Goal: Information Seeking & Learning: Learn about a topic

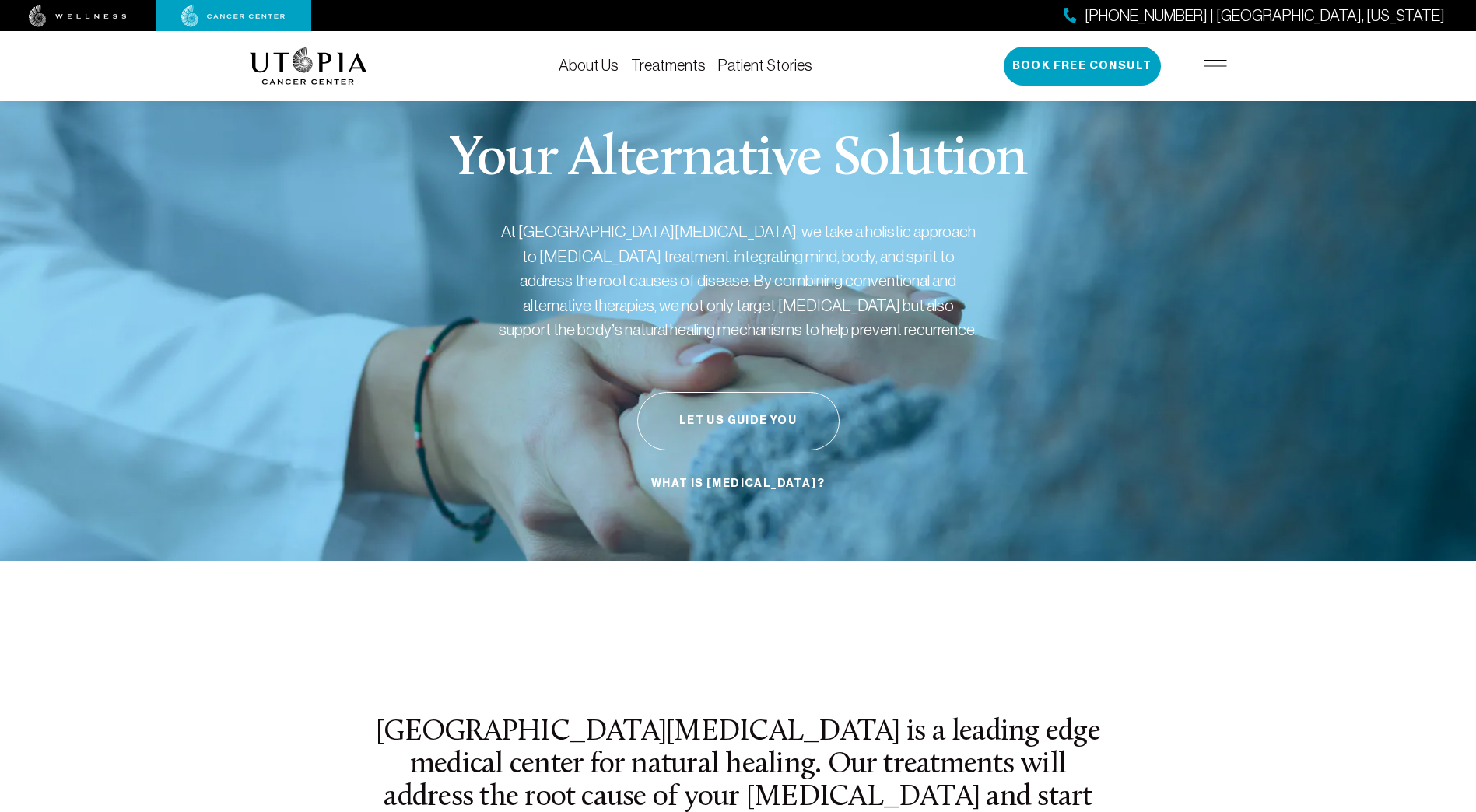
click at [595, 64] on link "About Us" at bounding box center [588, 65] width 60 height 17
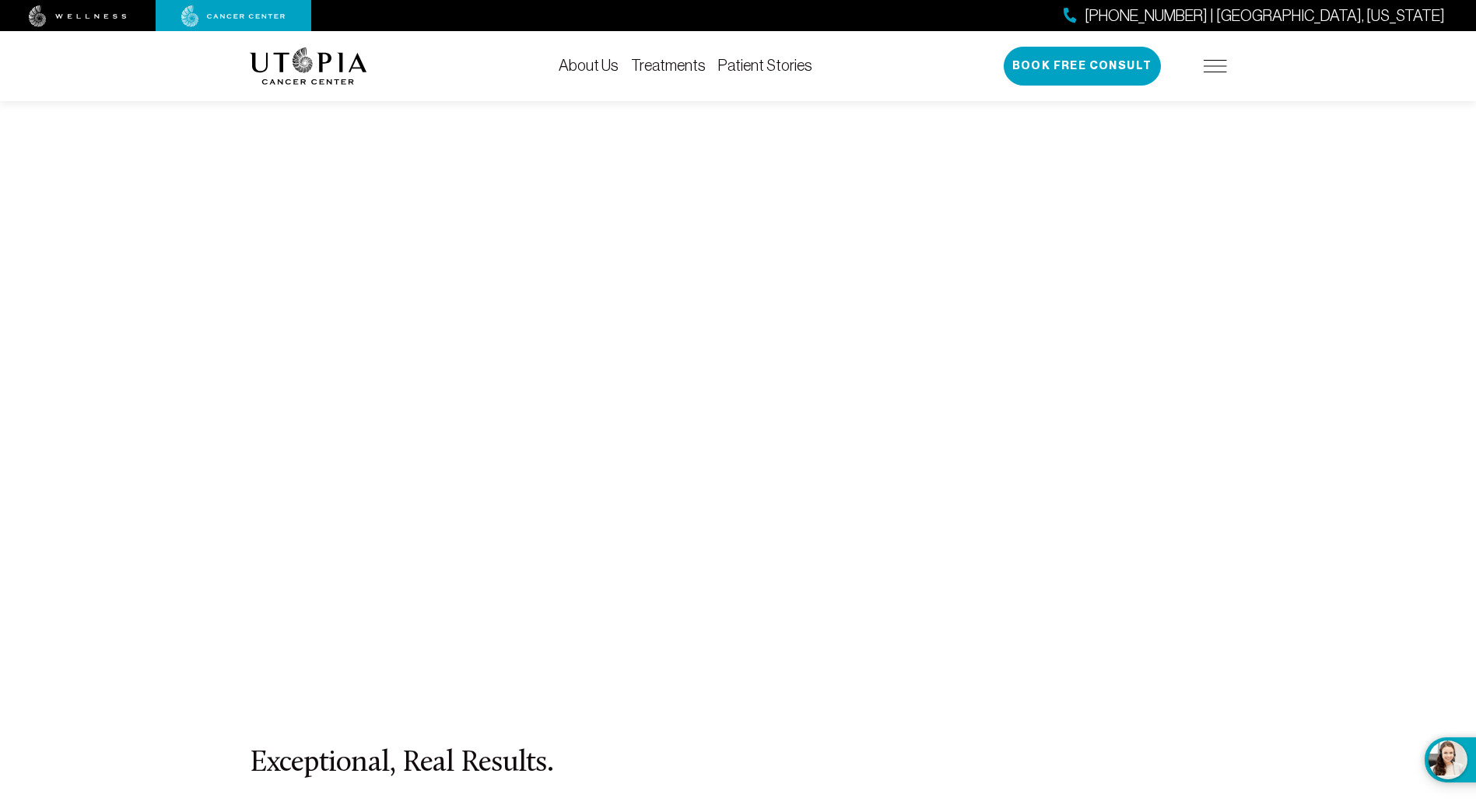
scroll to position [6689, 0]
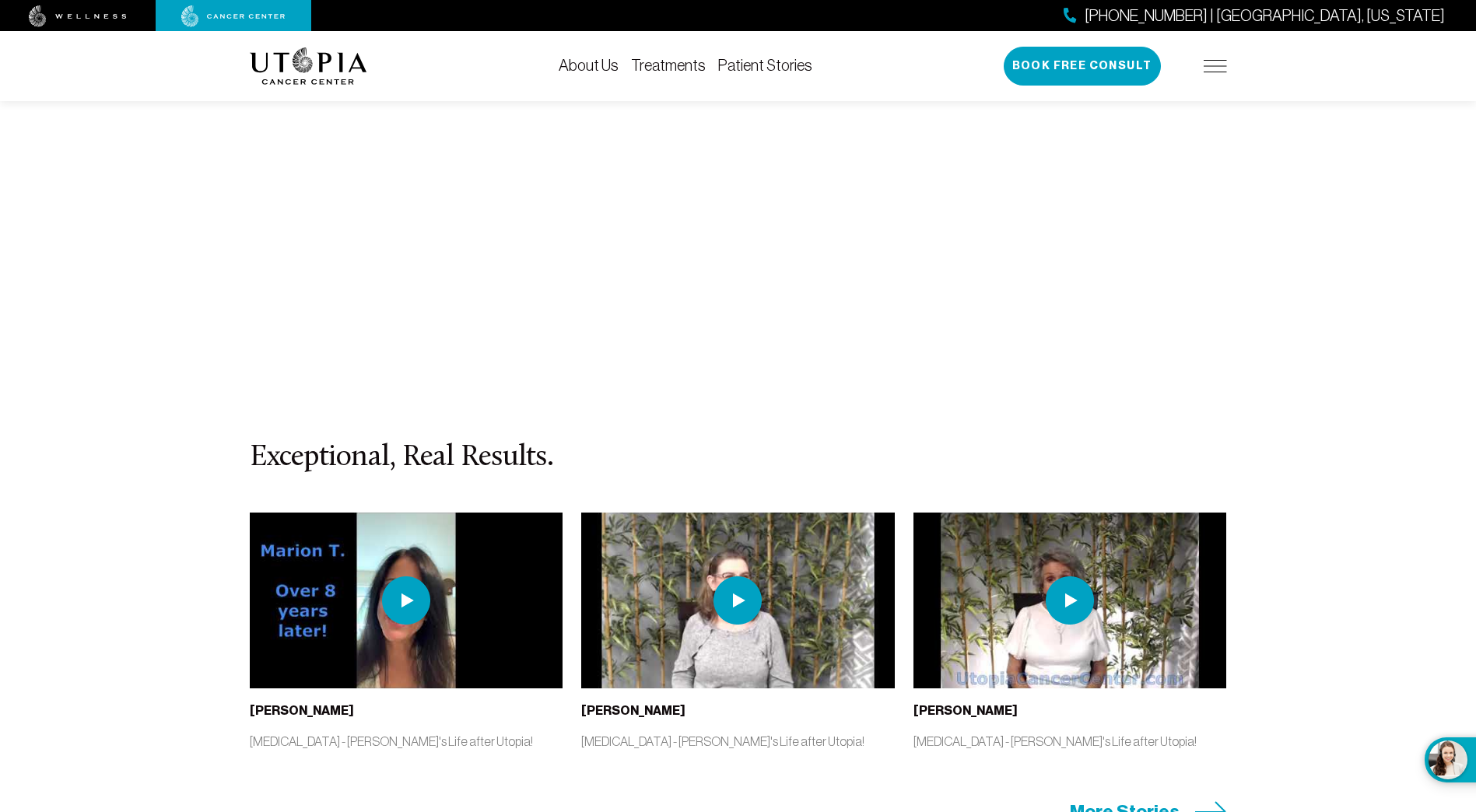
click at [654, 64] on link "Treatments" at bounding box center [669, 65] width 74 height 17
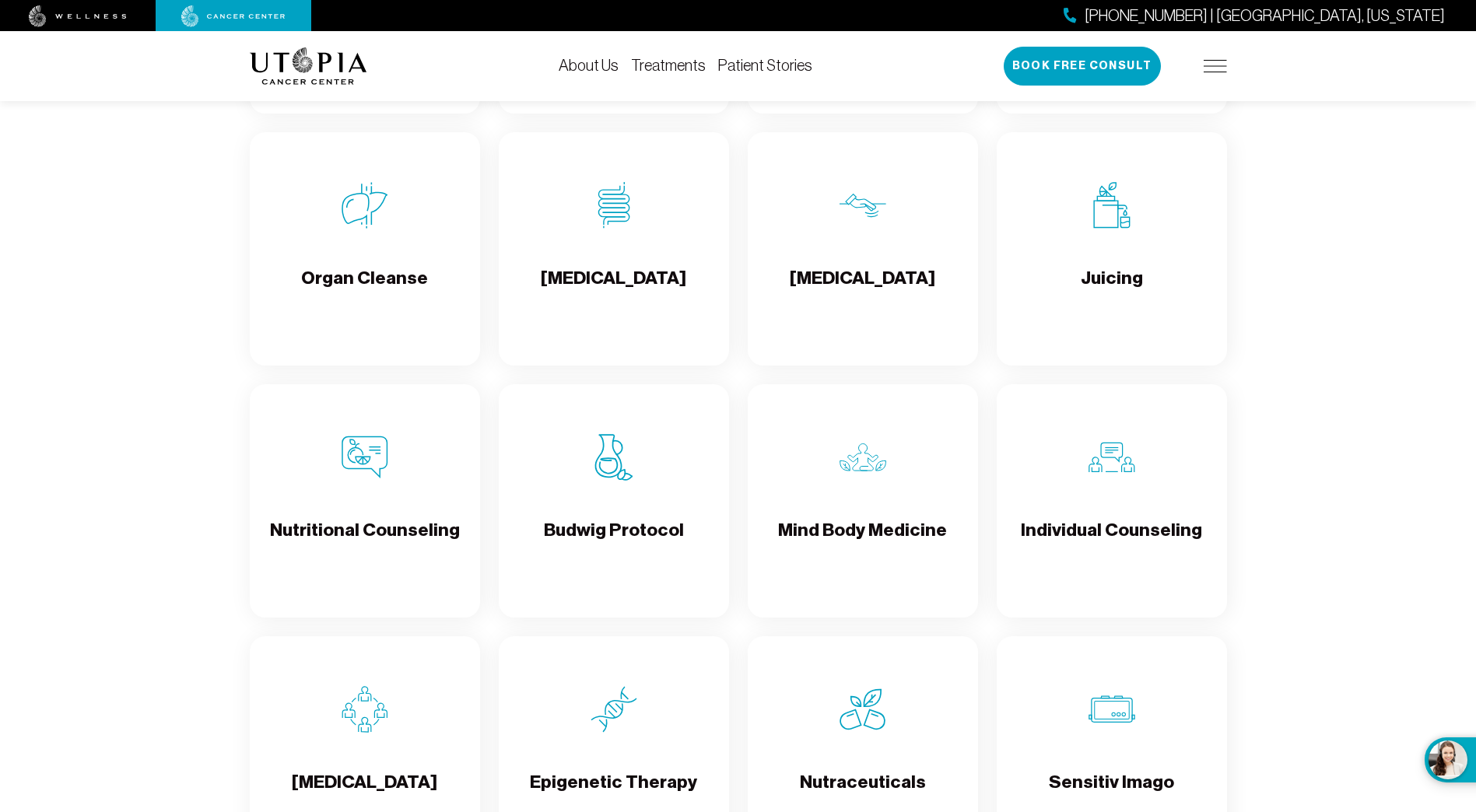
scroll to position [2220, 0]
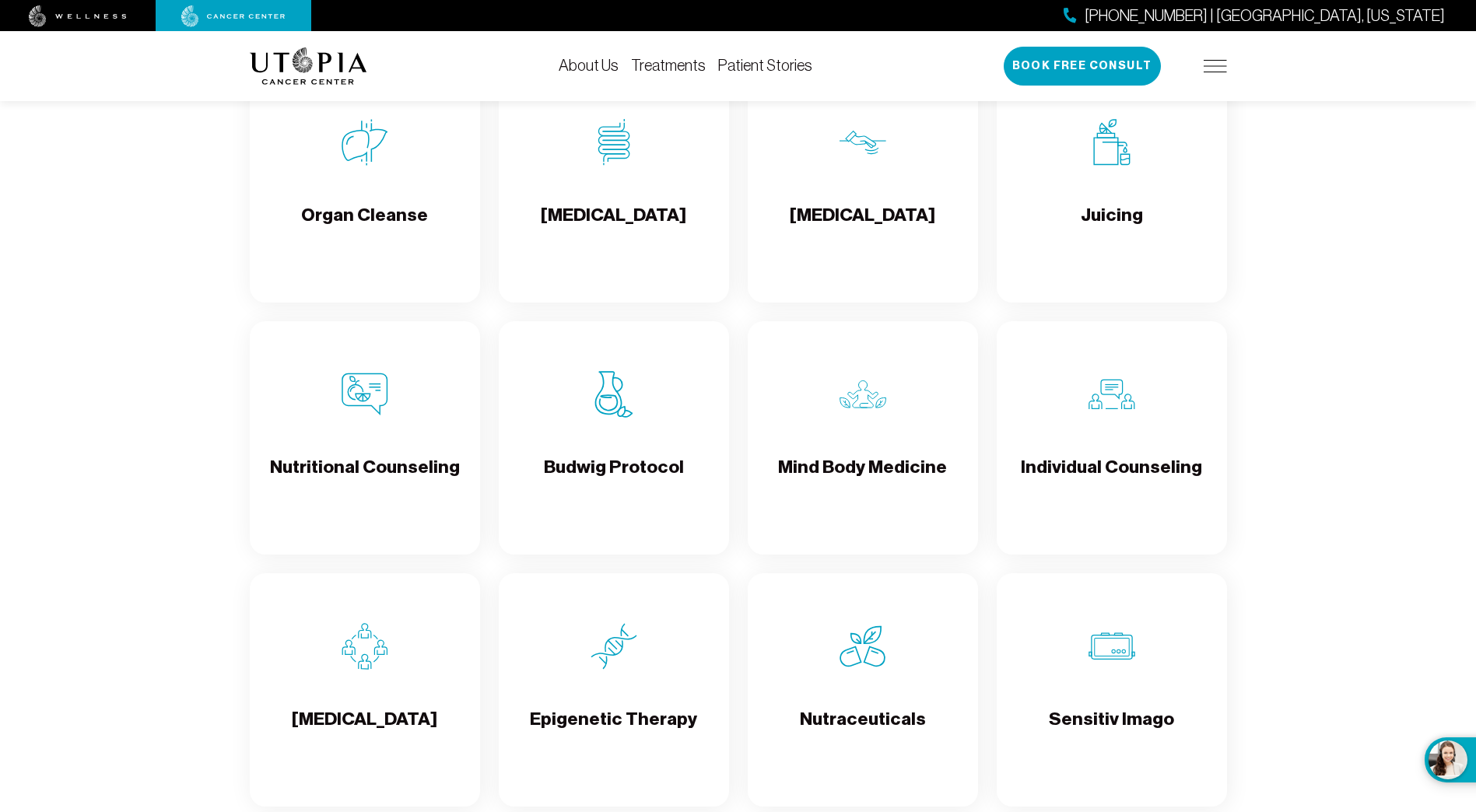
click at [612, 398] on img at bounding box center [614, 394] width 46 height 46
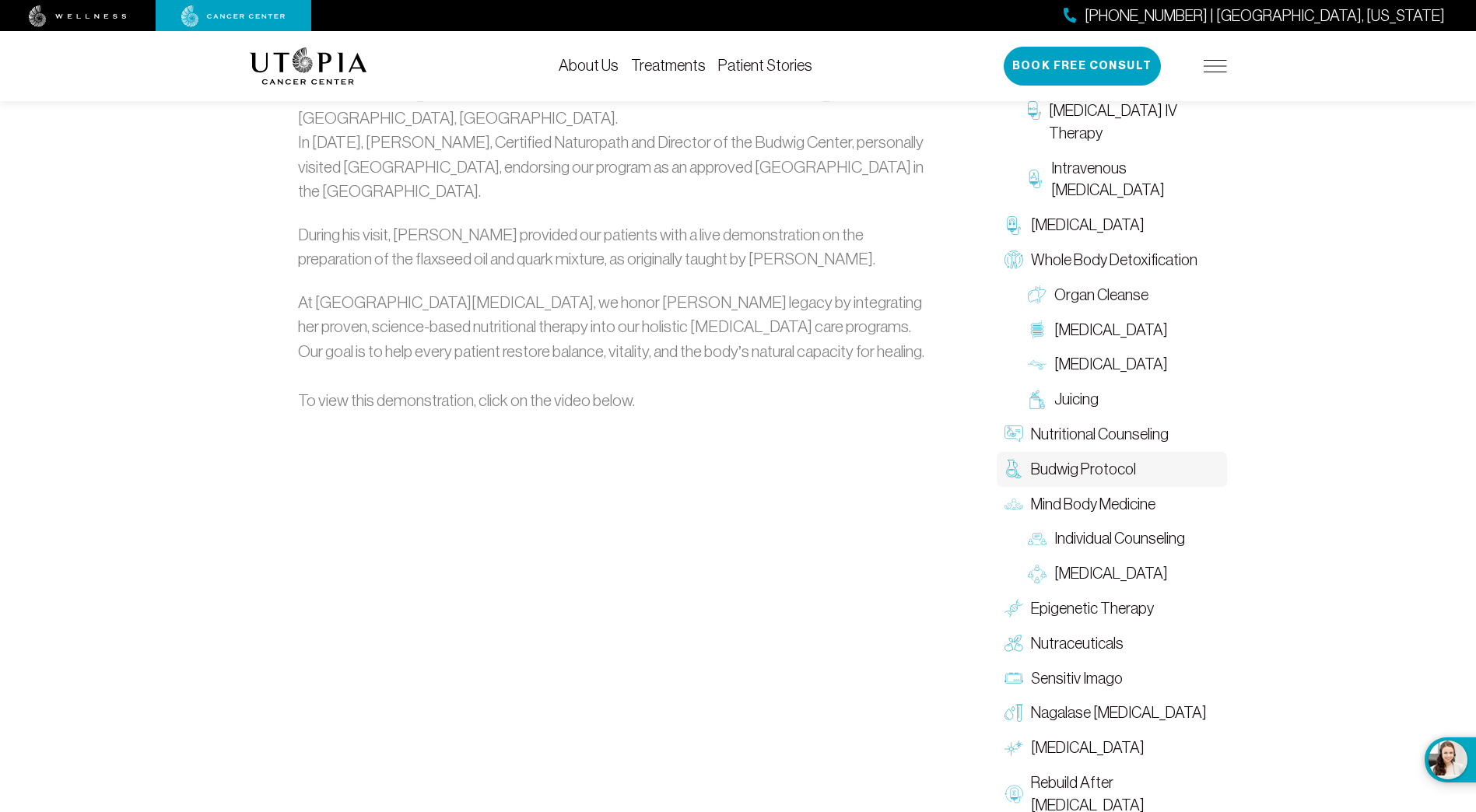
scroll to position [2178, 0]
click at [1091, 667] on span "Sensitiv Imago" at bounding box center [1077, 677] width 92 height 22
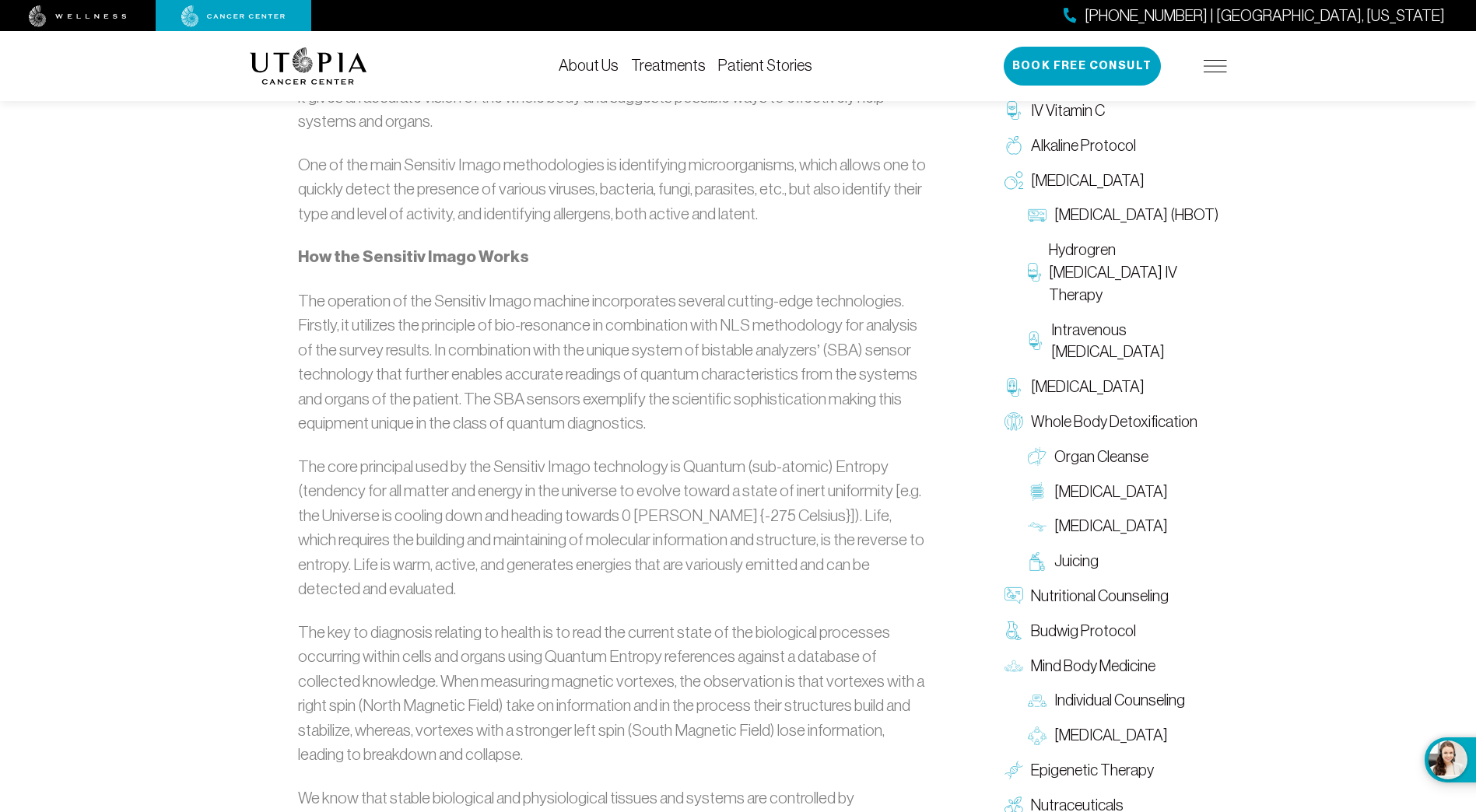
scroll to position [2256, 0]
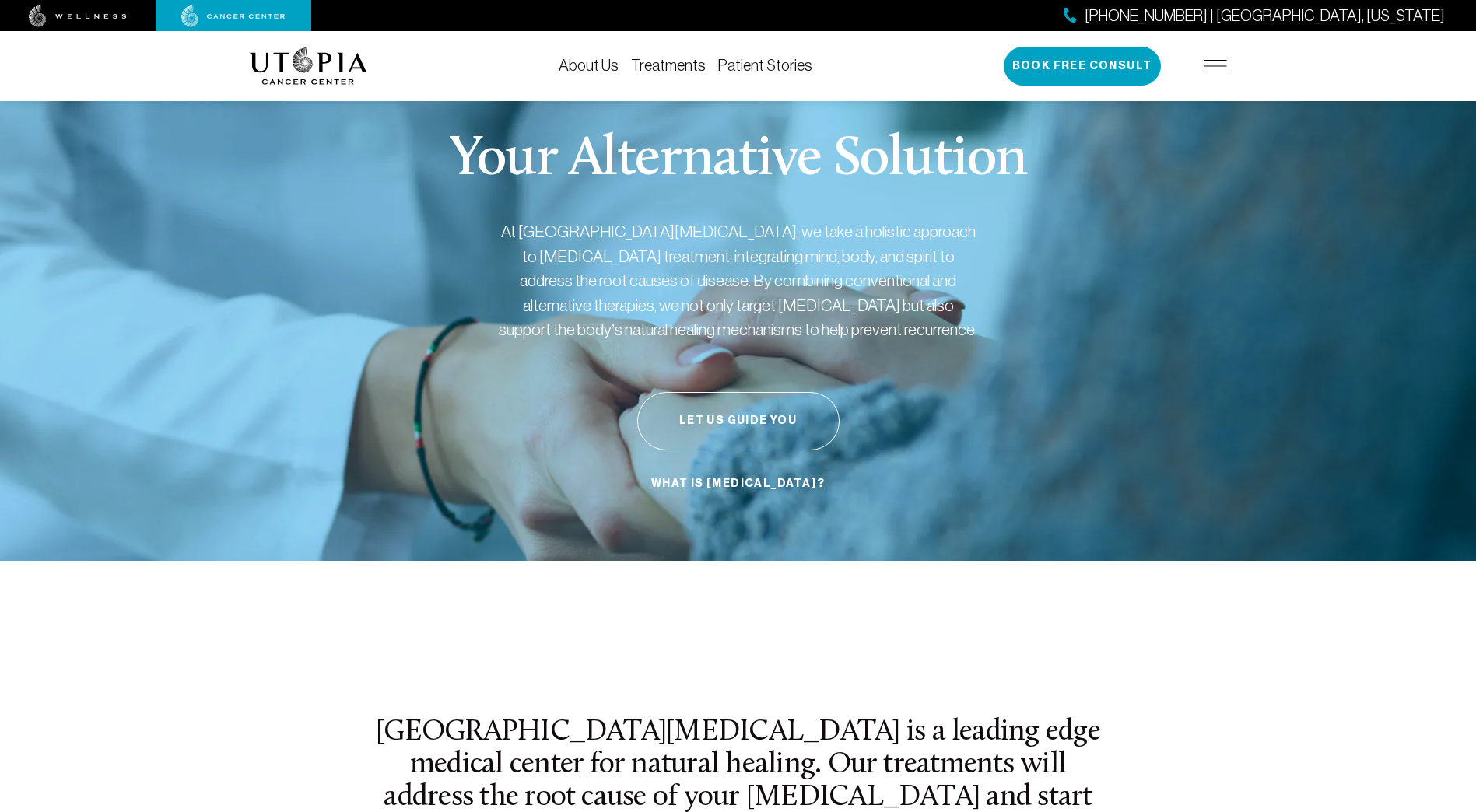
click at [583, 64] on link "About Us" at bounding box center [588, 65] width 60 height 17
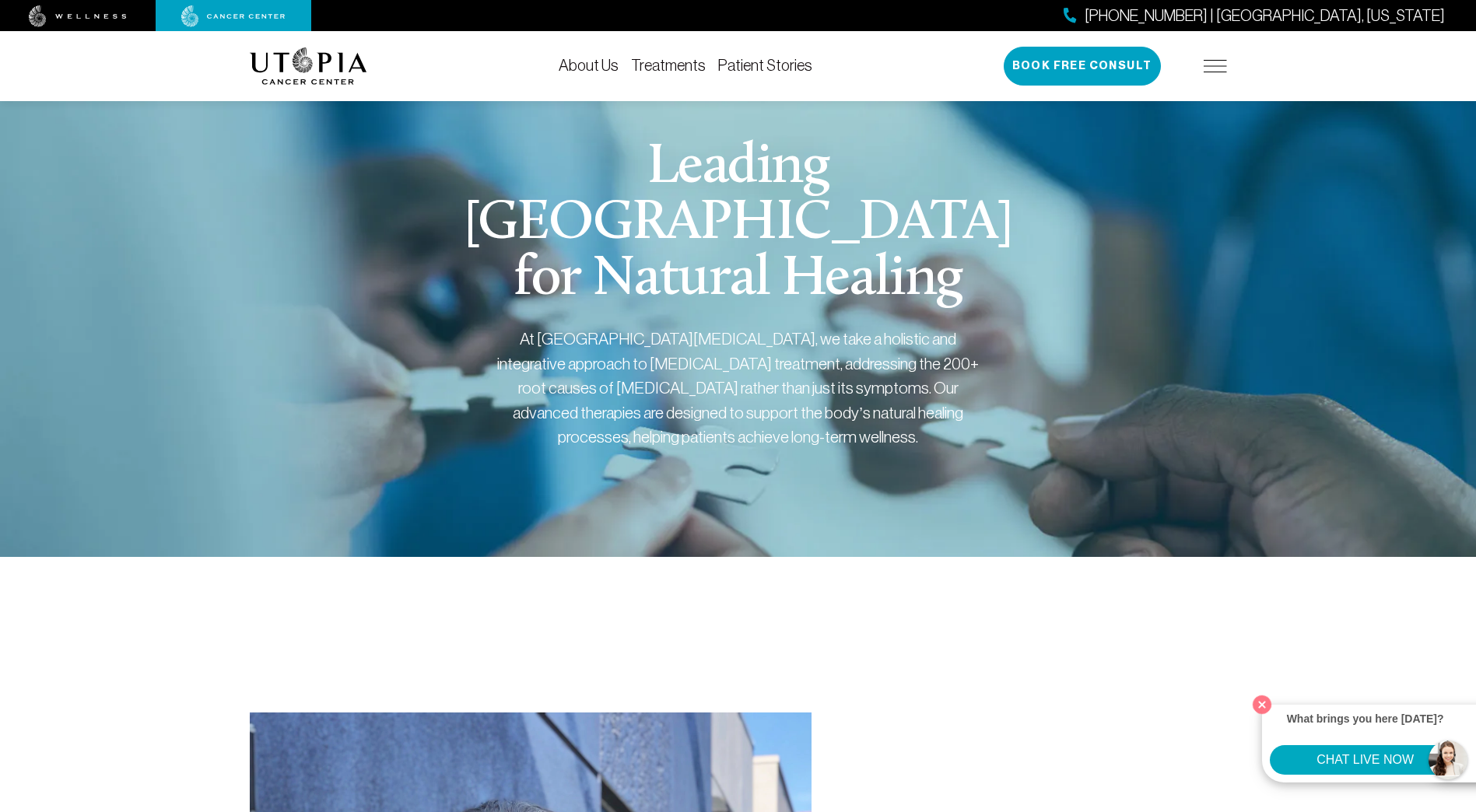
click at [598, 63] on link "About Us" at bounding box center [588, 65] width 60 height 17
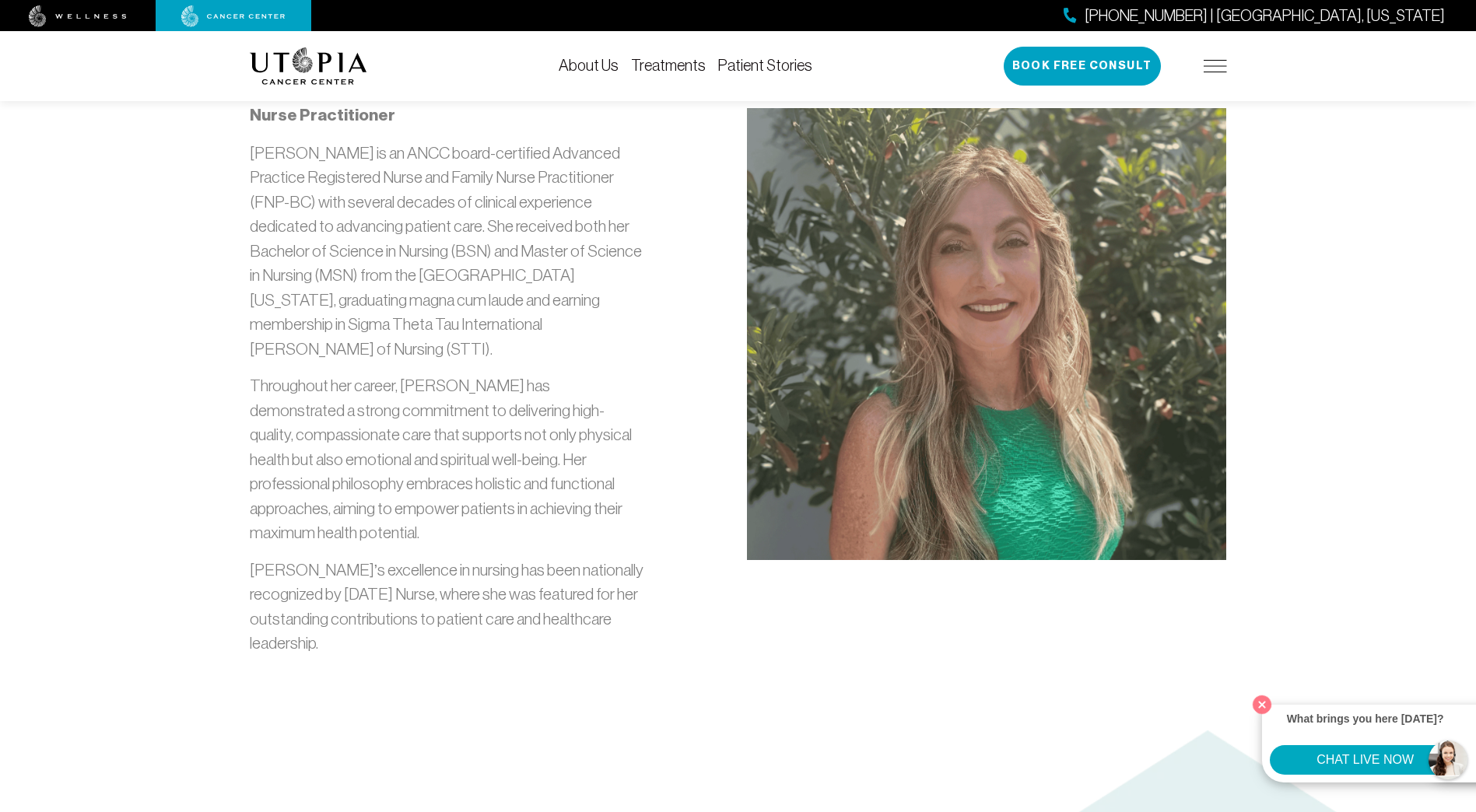
scroll to position [1789, 0]
